Goal: Task Accomplishment & Management: Use online tool/utility

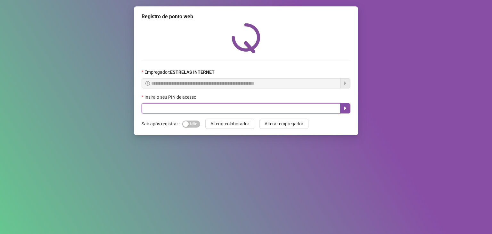
click at [166, 109] on input "text" at bounding box center [241, 108] width 199 height 10
type input "*****"
click at [344, 109] on icon "caret-right" at bounding box center [345, 108] width 5 height 5
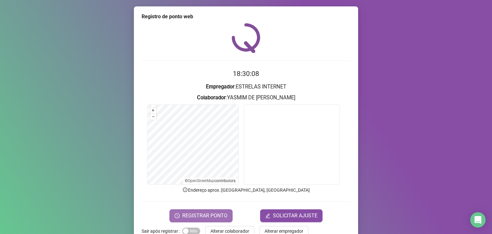
click at [209, 220] on button "REGISTRAR PONTO" at bounding box center [200, 215] width 63 height 13
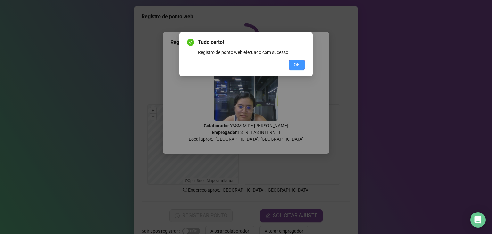
click at [298, 65] on span "OK" at bounding box center [297, 64] width 6 height 7
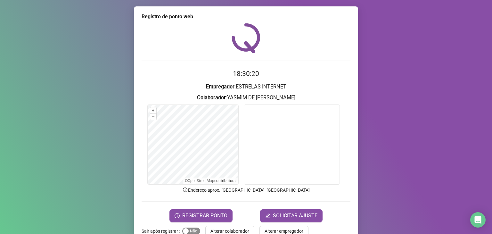
click at [191, 222] on span "Sim Não" at bounding box center [191, 230] width 18 height 7
click at [221, 213] on span "REGISTRAR PONTO" at bounding box center [204, 216] width 45 height 8
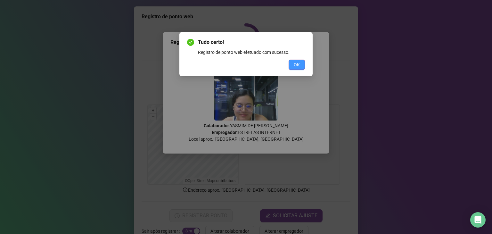
click at [300, 62] on button "OK" at bounding box center [296, 65] width 16 height 10
